Goal: Task Accomplishment & Management: Use online tool/utility

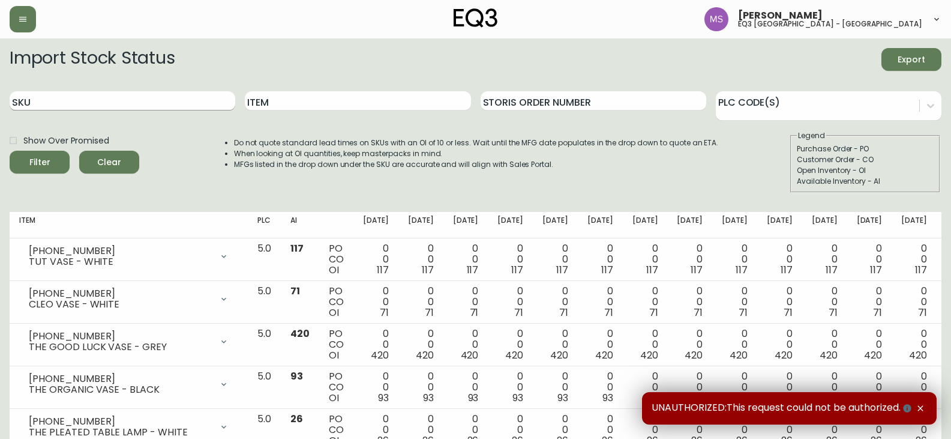
click at [44, 101] on input "SKU" at bounding box center [123, 100] width 226 height 19
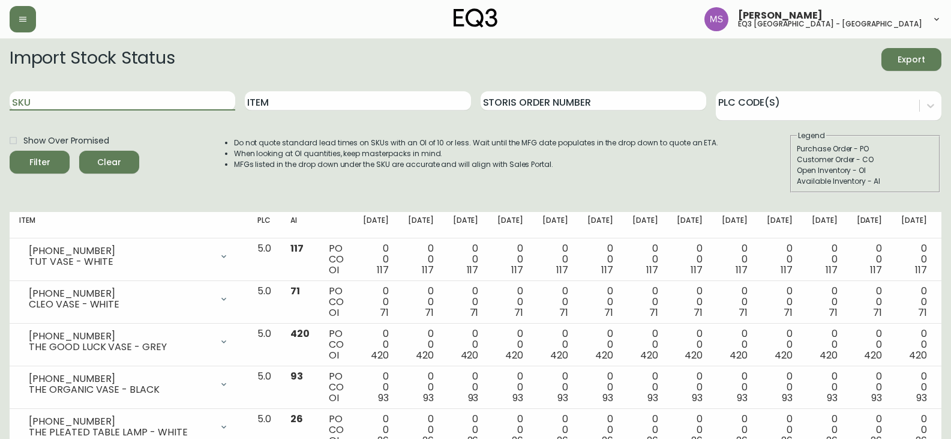
paste input "3020-386-4"
click at [10, 151] on button "Filter" at bounding box center [40, 162] width 60 height 23
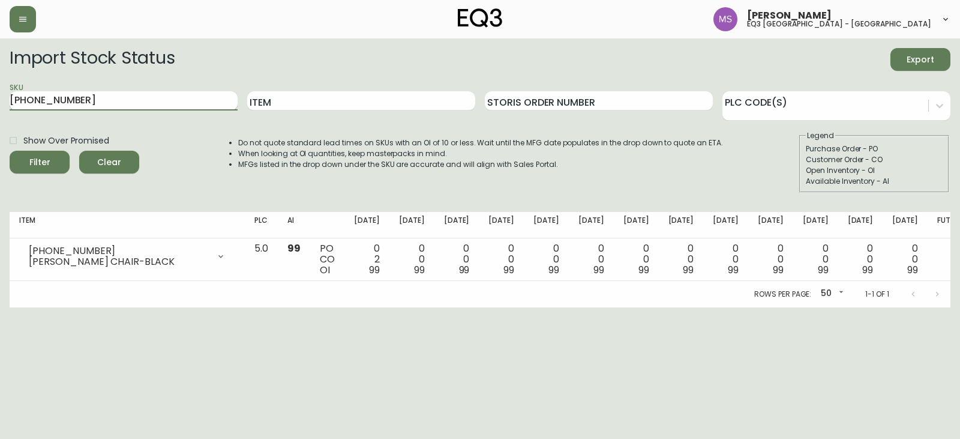
click at [121, 95] on input "3020-386-4" at bounding box center [124, 100] width 228 height 19
drag, startPoint x: 77, startPoint y: 103, endPoint x: 0, endPoint y: 104, distance: 77.4
click at [0, 104] on main "Import Stock Status Export SKU 3020-386-4 Item Storis Order Number PLC Code(s) …" at bounding box center [480, 172] width 960 height 269
paste input "16"
click at [10, 151] on button "Filter" at bounding box center [40, 162] width 60 height 23
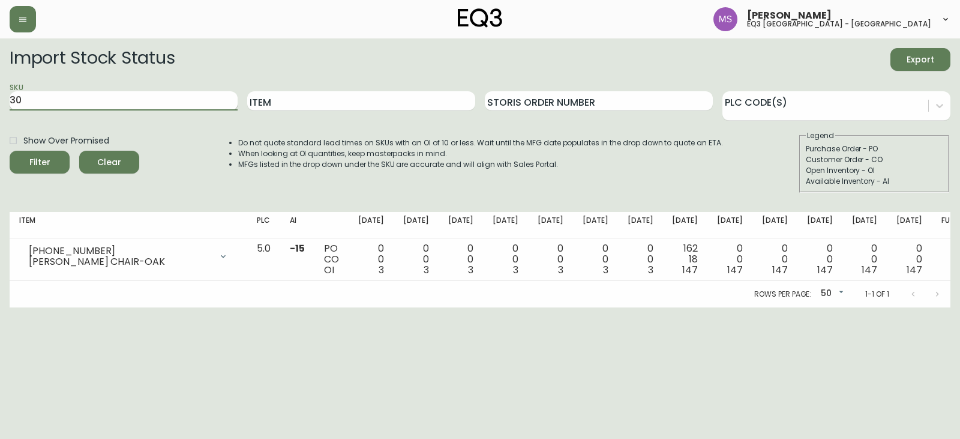
type input "3"
click at [377, 97] on input "Item" at bounding box center [361, 100] width 228 height 19
type input "reclaimed"
click at [10, 151] on button "Filter" at bounding box center [40, 162] width 60 height 23
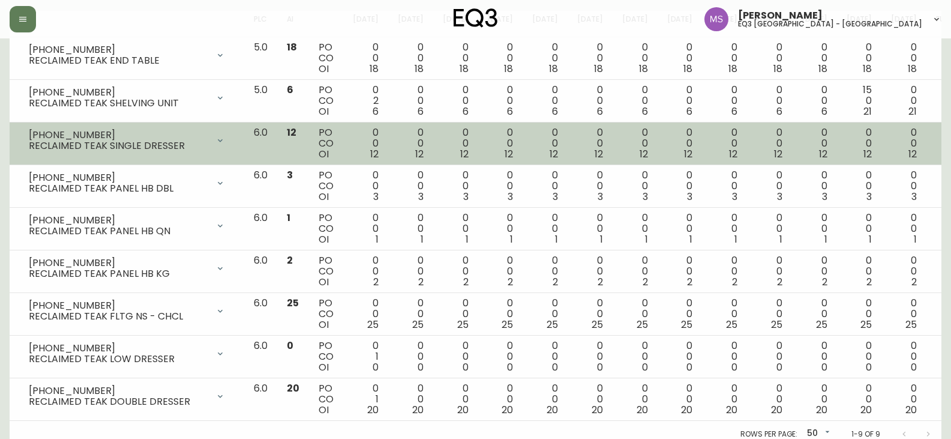
scroll to position [209, 0]
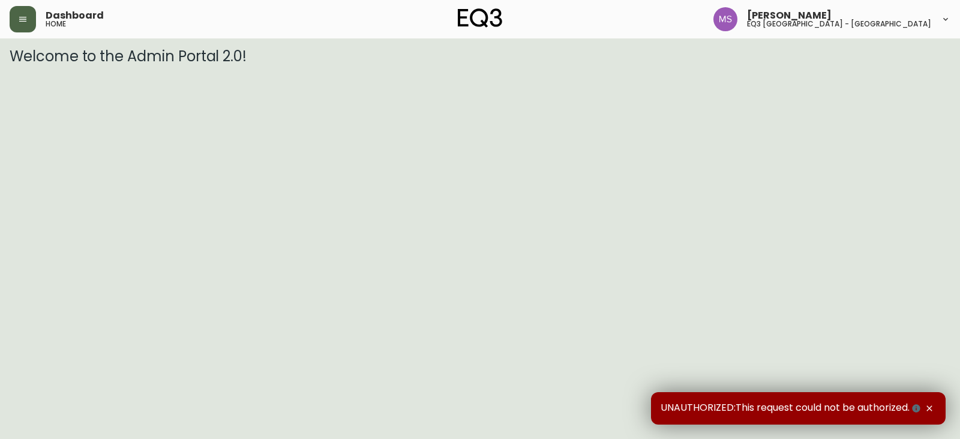
click at [27, 26] on button "button" at bounding box center [23, 19] width 26 height 26
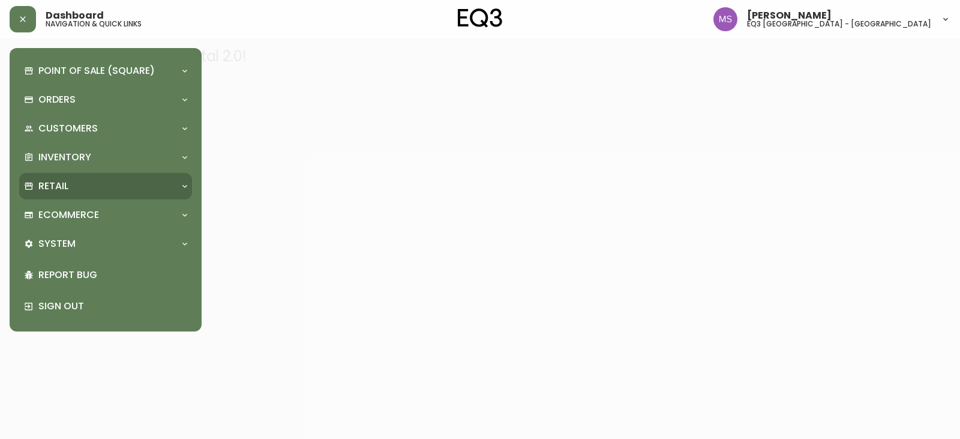
click at [79, 188] on div "Retail" at bounding box center [99, 185] width 151 height 13
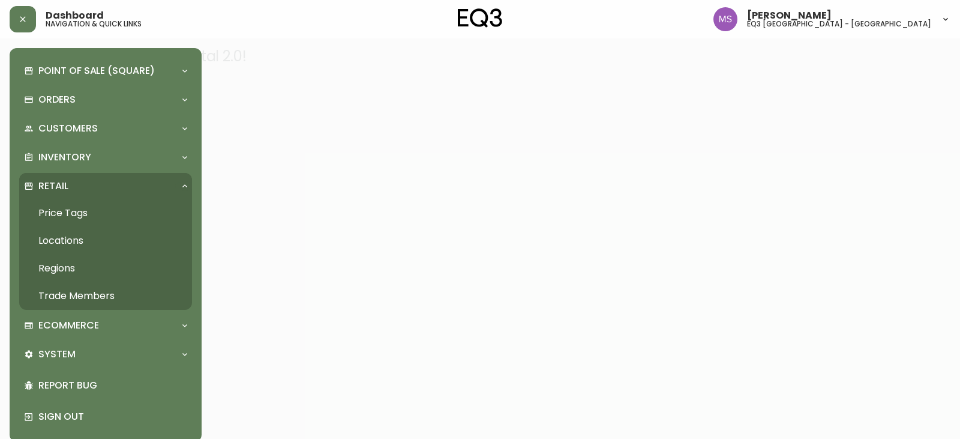
click at [543, 179] on div at bounding box center [480, 219] width 960 height 439
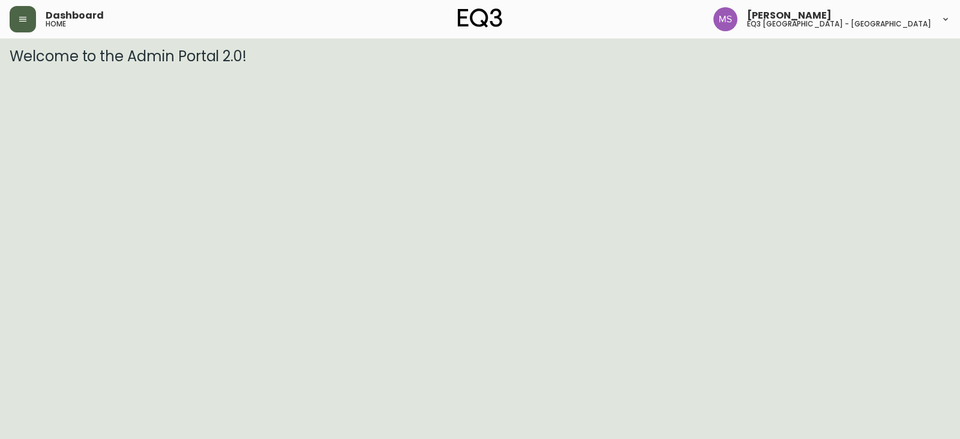
click at [22, 24] on button "button" at bounding box center [23, 19] width 26 height 26
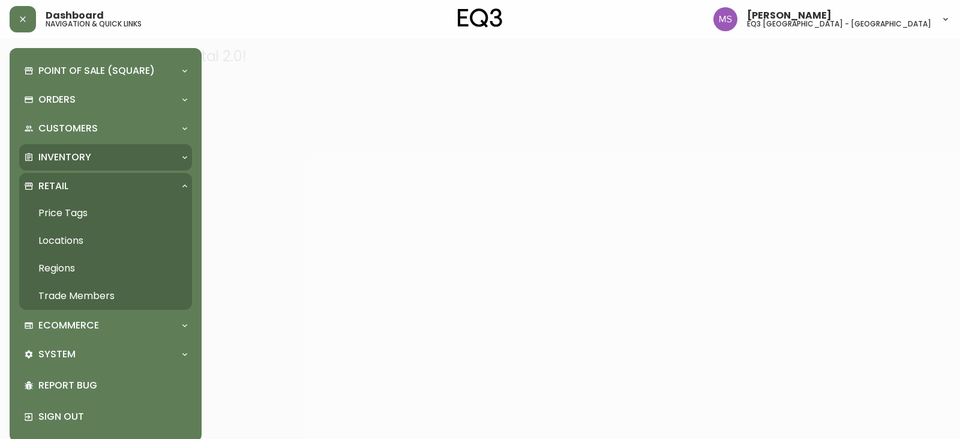
drag, startPoint x: 64, startPoint y: 148, endPoint x: 64, endPoint y: 166, distance: 18.6
click at [64, 148] on div "Inventory" at bounding box center [105, 157] width 173 height 26
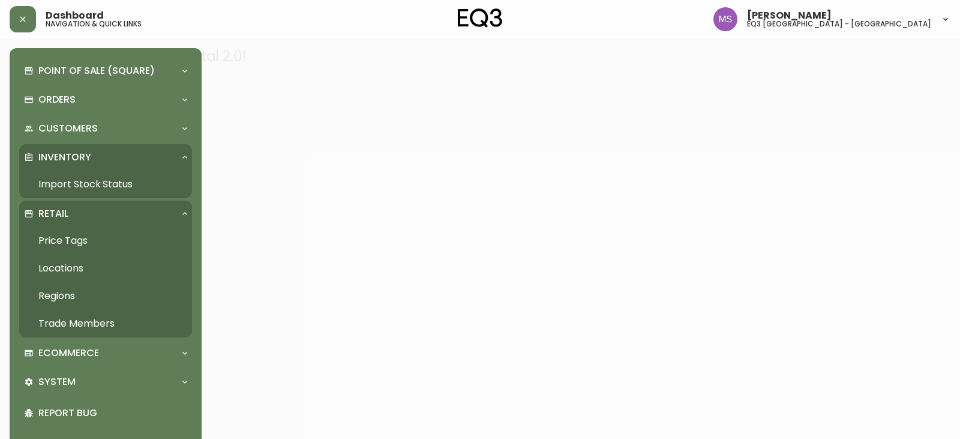
click at [71, 185] on link "Import Stock Status" at bounding box center [105, 184] width 173 height 28
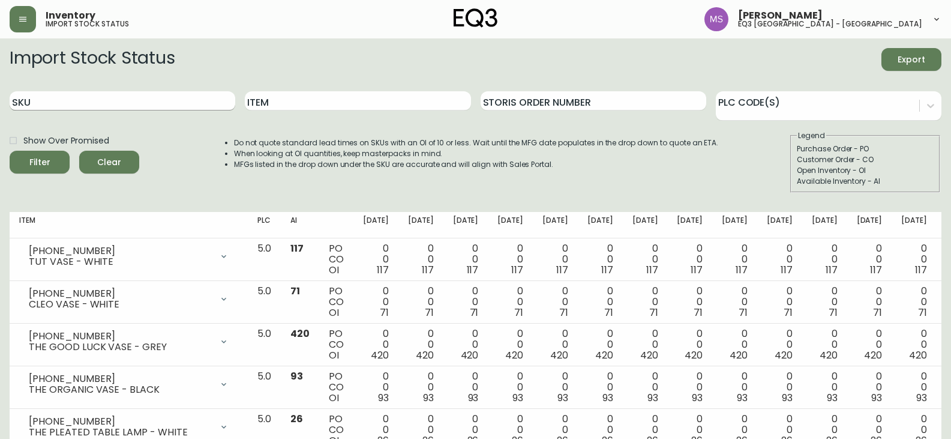
click at [119, 101] on input "SKU" at bounding box center [123, 100] width 226 height 19
paste input "[PHONE_NUMBER]"
click at [10, 151] on button "Filter" at bounding box center [40, 162] width 60 height 23
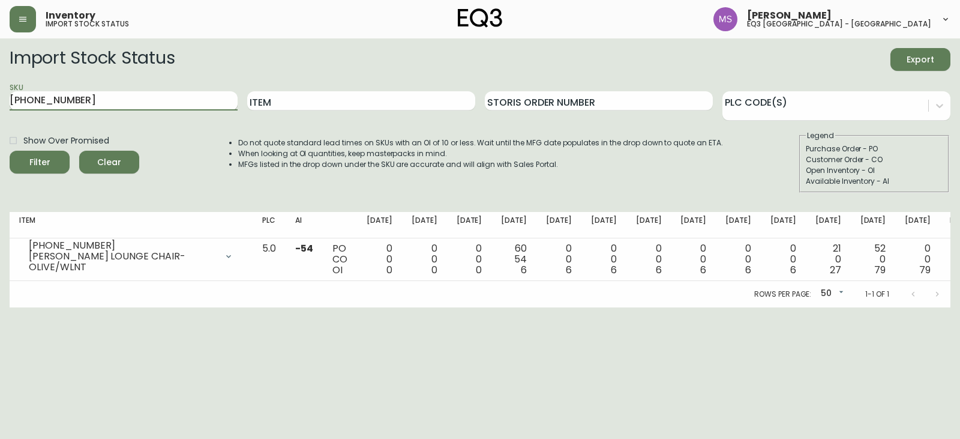
click at [85, 98] on input "[PHONE_NUMBER]" at bounding box center [124, 100] width 228 height 19
click at [164, 97] on input "[PHONE_NUMBER]" at bounding box center [124, 100] width 228 height 19
drag, startPoint x: 924, startPoint y: 353, endPoint x: 636, endPoint y: 20, distance: 440.4
click at [924, 307] on html "Inventory import stock status [PERSON_NAME] eq3 [GEOGRAPHIC_DATA] - st laurent …" at bounding box center [480, 153] width 960 height 307
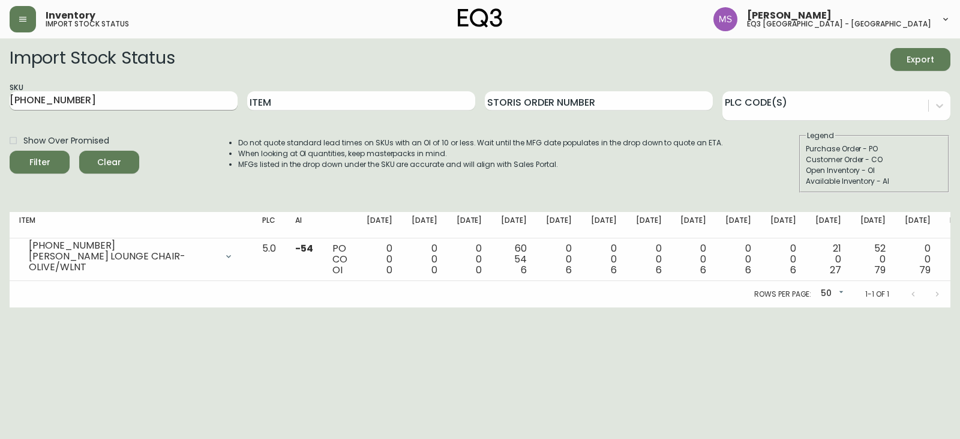
click at [120, 103] on input "[PHONE_NUMBER]" at bounding box center [124, 100] width 228 height 19
drag, startPoint x: 92, startPoint y: 97, endPoint x: 0, endPoint y: 95, distance: 91.9
click at [0, 95] on main "Import Stock Status Export SKU [PHONE_NUMBER] Item Storis Order Number PLC Code…" at bounding box center [480, 172] width 960 height 269
paste input "[PHONE_NUMBER]"
click at [10, 151] on button "Filter" at bounding box center [40, 162] width 60 height 23
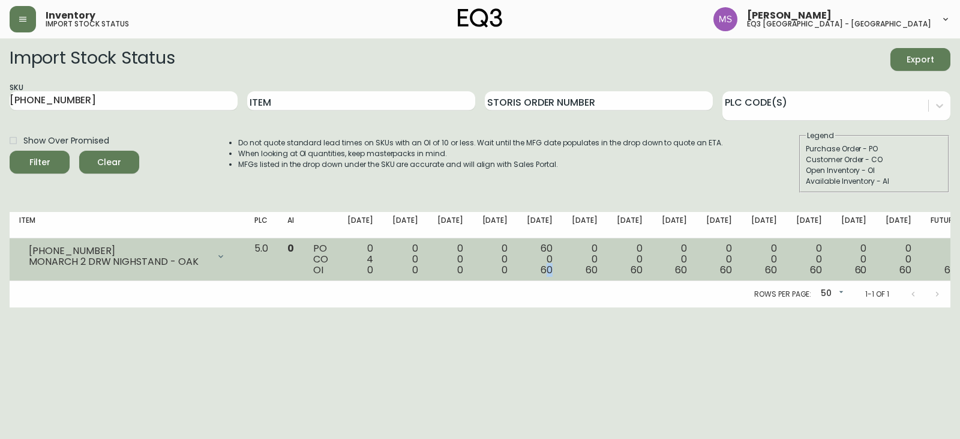
drag, startPoint x: 574, startPoint y: 269, endPoint x: 563, endPoint y: 278, distance: 13.7
click at [562, 278] on td "60 0 60" at bounding box center [539, 259] width 45 height 43
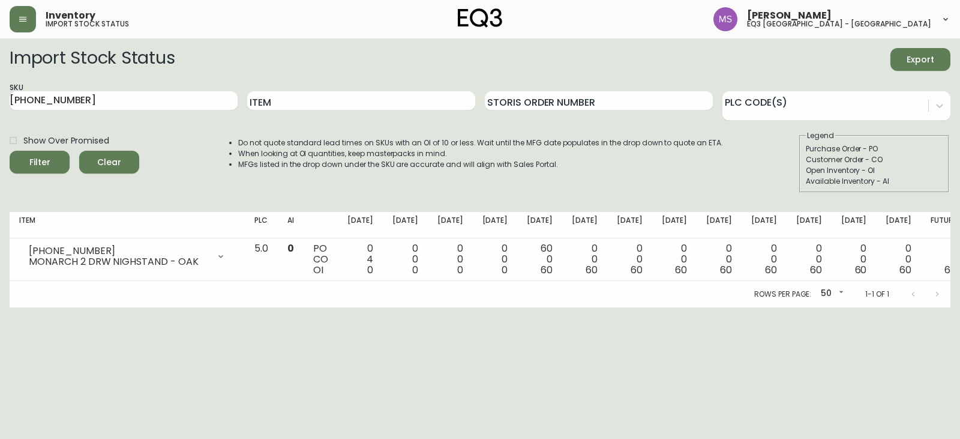
drag, startPoint x: 559, startPoint y: 315, endPoint x: 565, endPoint y: 110, distance: 204.2
click at [559, 307] on html "Inventory import stock status [PERSON_NAME] eq3 [GEOGRAPHIC_DATA] - st laurent …" at bounding box center [480, 153] width 960 height 307
click at [98, 107] on input "[PHONE_NUMBER]" at bounding box center [124, 100] width 228 height 19
click at [106, 92] on input "[PHONE_NUMBER]" at bounding box center [124, 100] width 228 height 19
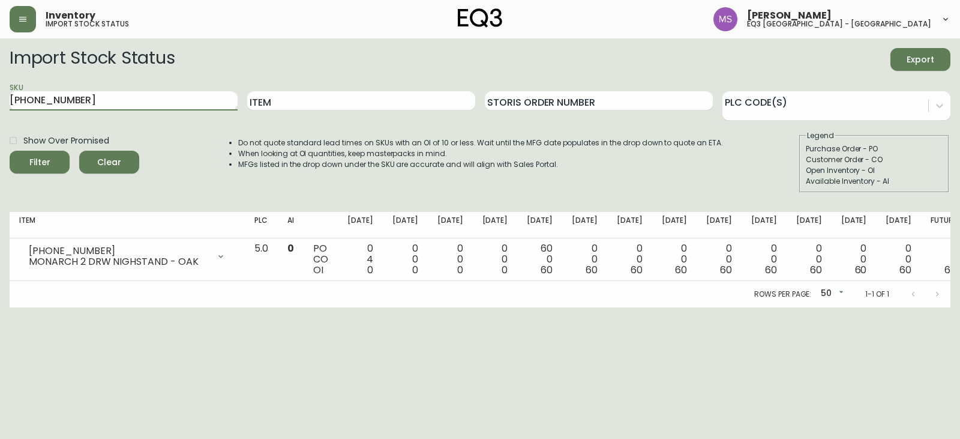
drag, startPoint x: 95, startPoint y: 98, endPoint x: 4, endPoint y: 99, distance: 91.2
click at [4, 99] on main "Import Stock Status Export SKU [PHONE_NUMBER] Item Storis Order Number PLC Code…" at bounding box center [480, 172] width 960 height 269
paste input "2"
type input "[PHONE_NUMBER]"
click at [10, 151] on button "Filter" at bounding box center [40, 162] width 60 height 23
